Goal: Find specific page/section: Find specific page/section

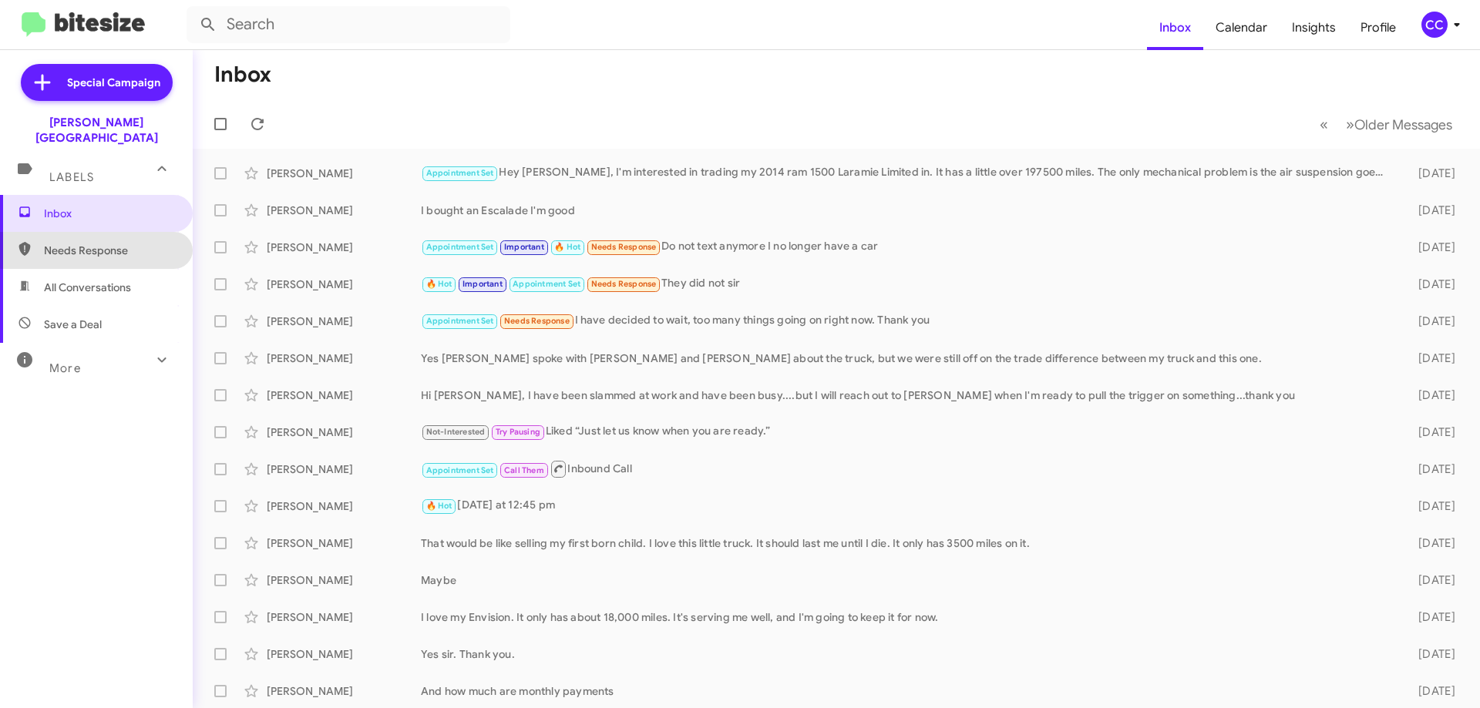
click at [104, 243] on span "Needs Response" at bounding box center [109, 250] width 131 height 15
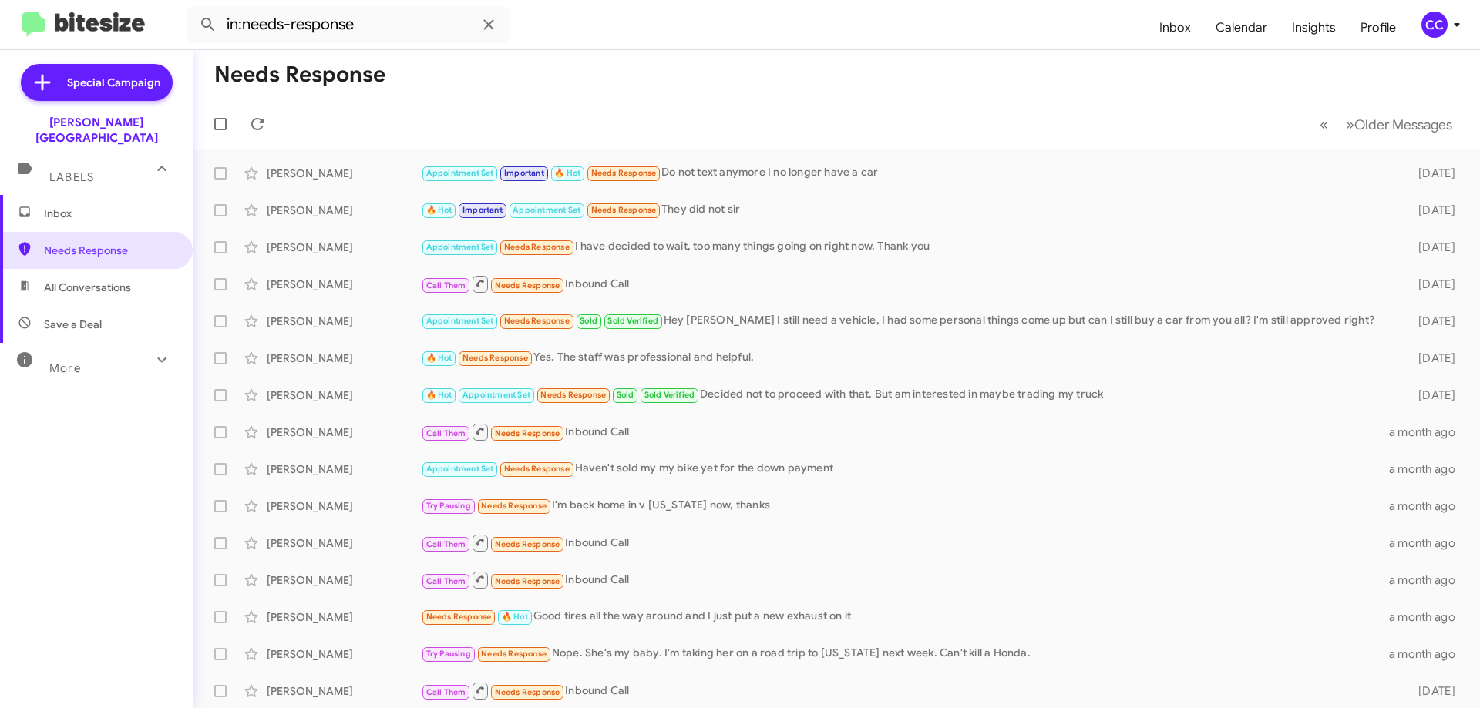
click at [83, 280] on span "All Conversations" at bounding box center [87, 287] width 87 height 15
type input "in:all-conversations"
